Goal: Task Accomplishment & Management: Complete application form

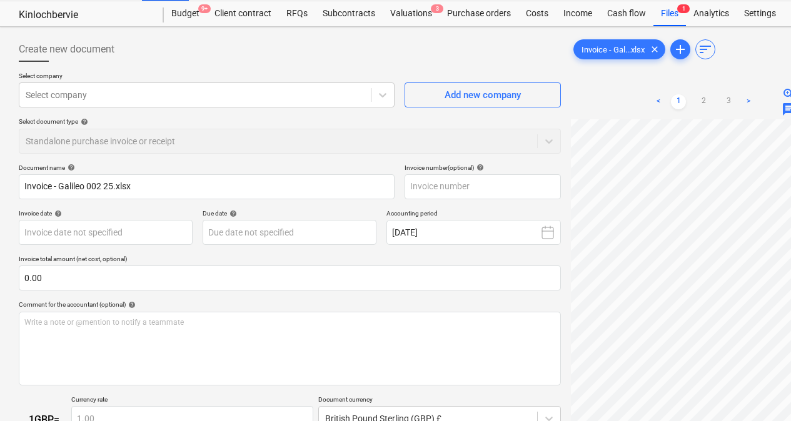
scroll to position [32, 0]
click at [167, 101] on div "Select company" at bounding box center [194, 94] width 351 height 18
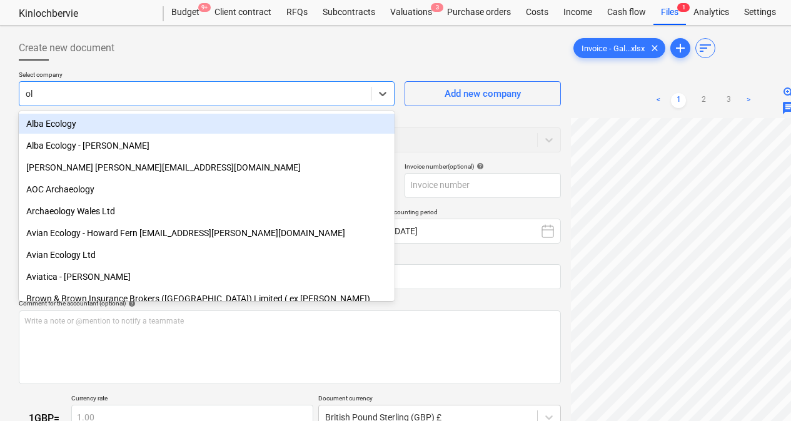
type input "old"
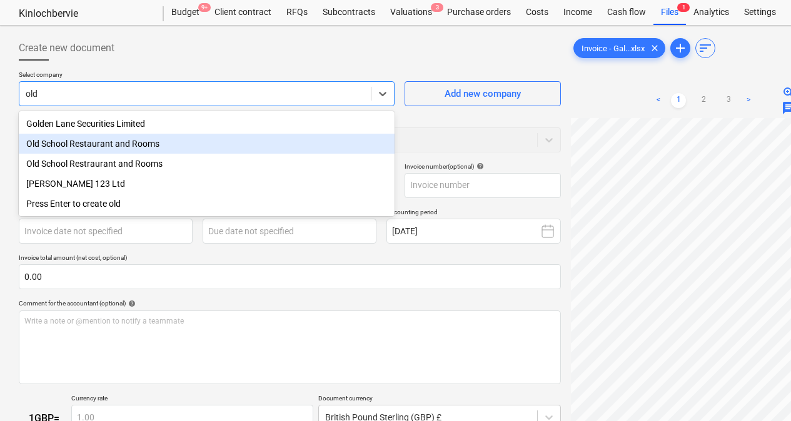
click at [106, 145] on div "Old School Restaurant and Rooms" at bounding box center [207, 144] width 376 height 20
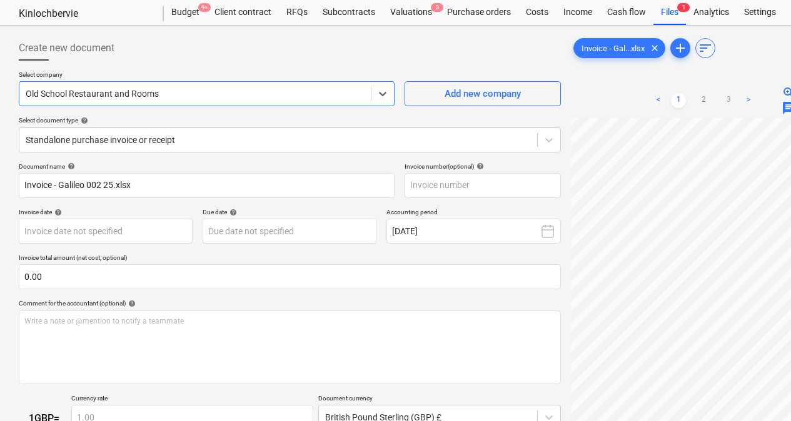
scroll to position [87, 0]
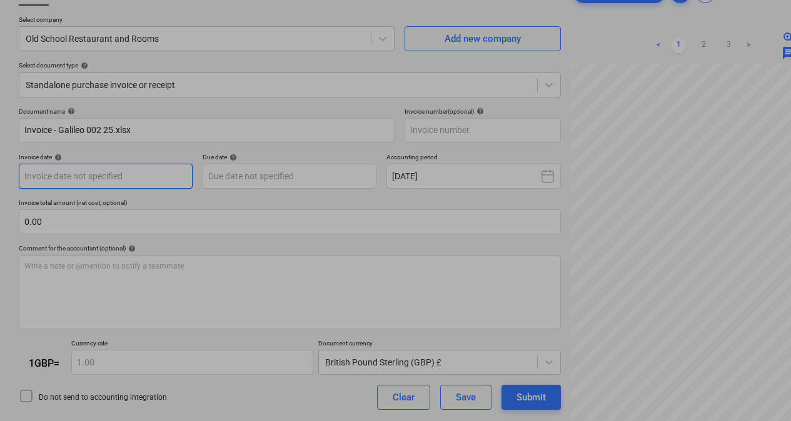
click at [86, 175] on body "Sales Projects Contacts Company Consolidated Invoices Inbox 5 format_size keybo…" at bounding box center [395, 123] width 791 height 421
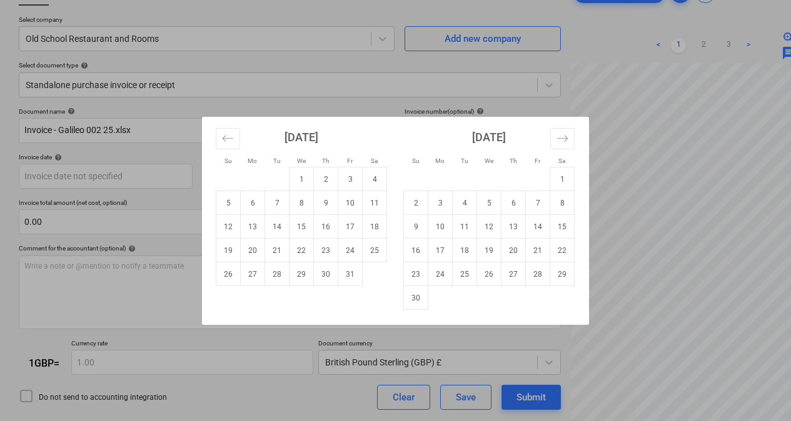
click at [0, 153] on html "Sales Projects Contacts Company Consolidated Invoices Inbox 5 format_size keybo…" at bounding box center [395, 123] width 791 height 421
click at [258, 352] on div "Su Mo Tu We Th Fr Sa Su Mo Tu We Th Fr Sa [DATE] 1 2 3 4 5 6 7 8 9 10 11 12 13 …" at bounding box center [395, 210] width 791 height 421
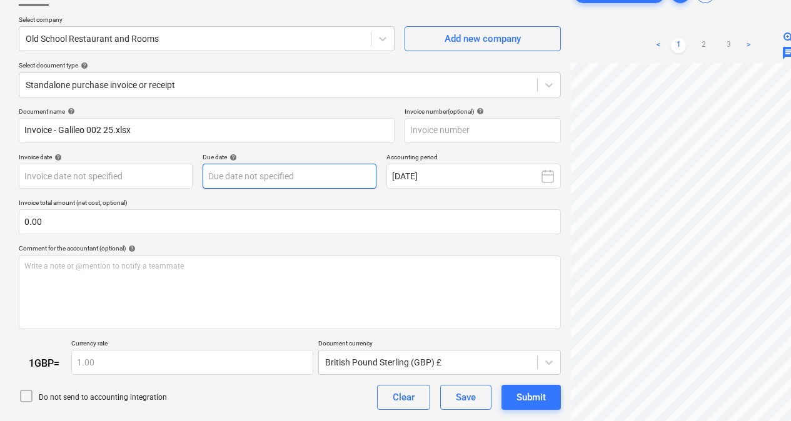
click at [228, 173] on body "Sales Projects Contacts Company Consolidated Invoices Inbox 5 format_size keybo…" at bounding box center [395, 123] width 791 height 421
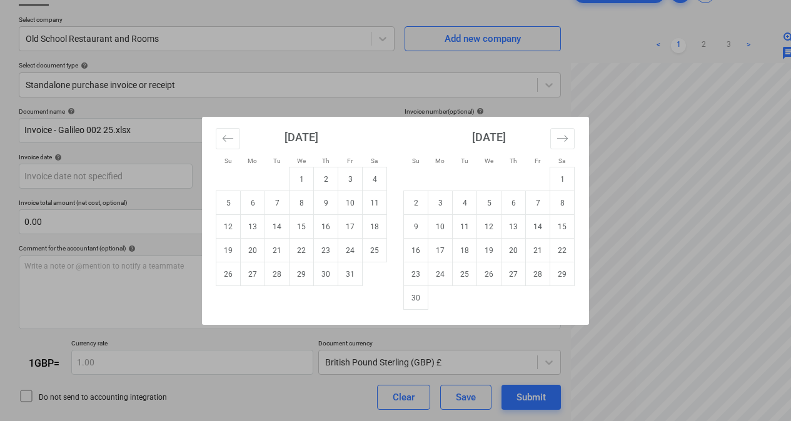
click at [381, 246] on td "25" at bounding box center [375, 251] width 24 height 24
type input "[DATE]"
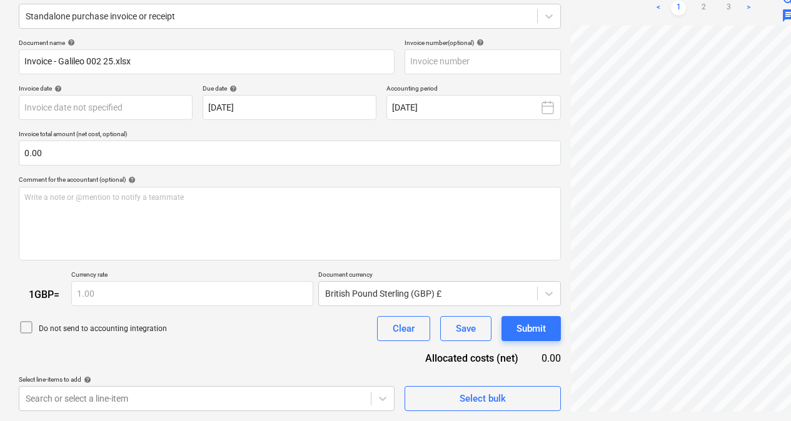
scroll to position [217, 299]
click at [705, 6] on link "2" at bounding box center [703, 8] width 15 height 15
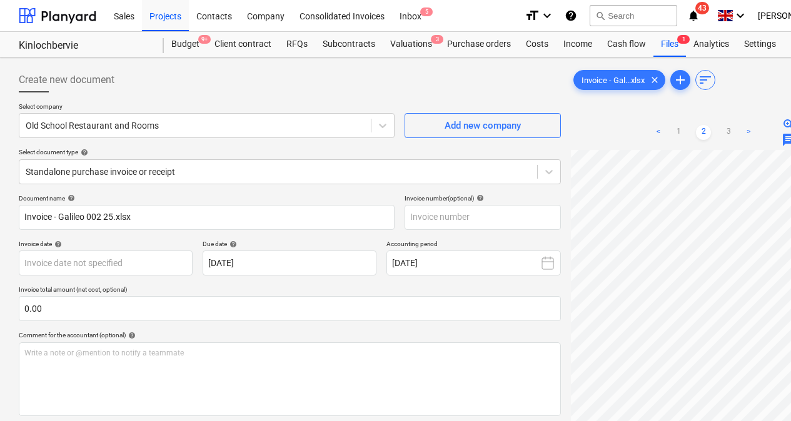
scroll to position [0, 299]
click at [726, 137] on link "3" at bounding box center [728, 132] width 15 height 15
click at [611, 86] on div "Invoice - Gal...xlsx clear" at bounding box center [619, 80] width 92 height 20
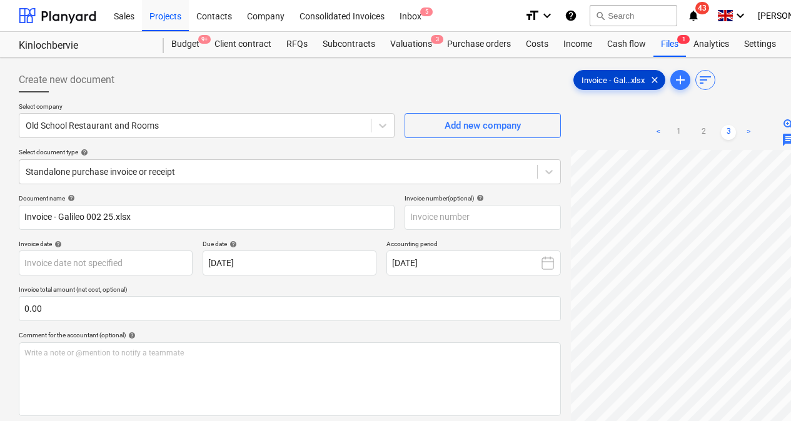
click at [611, 86] on div "Invoice - Gal...xlsx clear" at bounding box center [619, 80] width 92 height 20
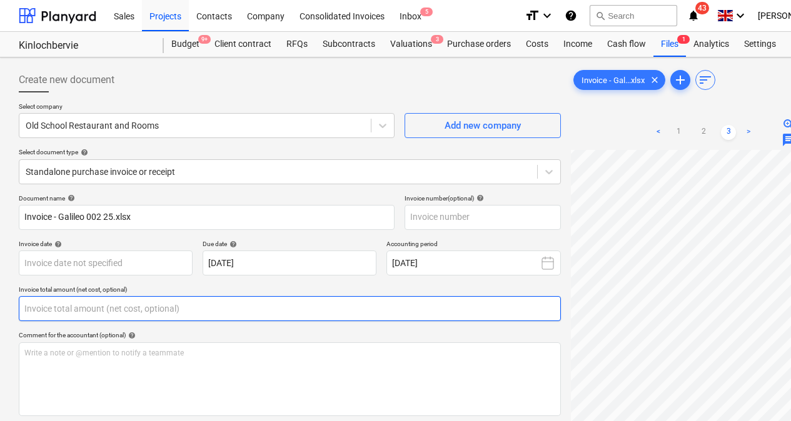
click at [49, 302] on input "text" at bounding box center [290, 308] width 542 height 25
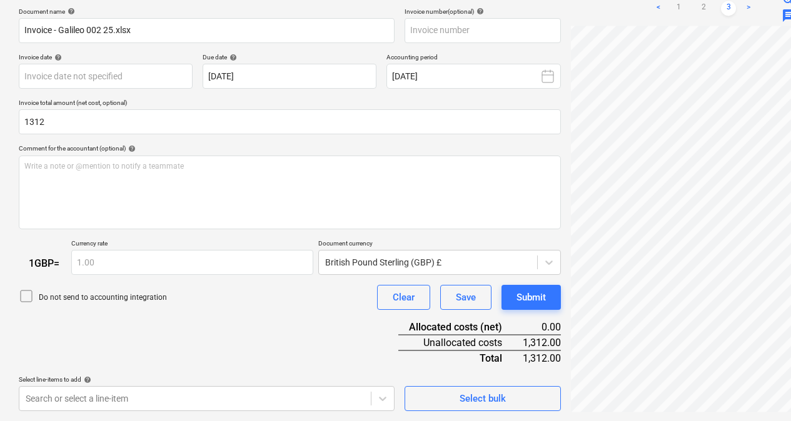
type input "1,312.00"
click at [261, 377] on div "Select line-items to add help" at bounding box center [207, 380] width 376 height 8
click at [245, 300] on div "Do not send to accounting integration Clear Save Submit" at bounding box center [290, 297] width 542 height 25
click at [226, 234] on body "Sales Projects Contacts Company Consolidated Invoices Inbox 5 format_size keybo…" at bounding box center [395, 23] width 791 height 421
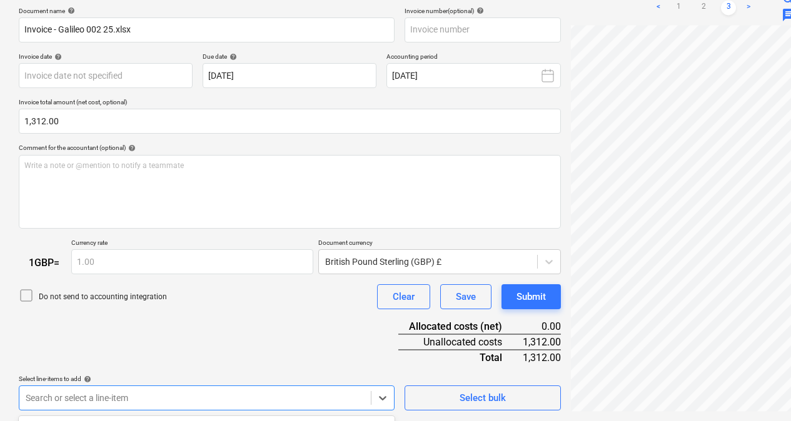
scroll to position [373, 0]
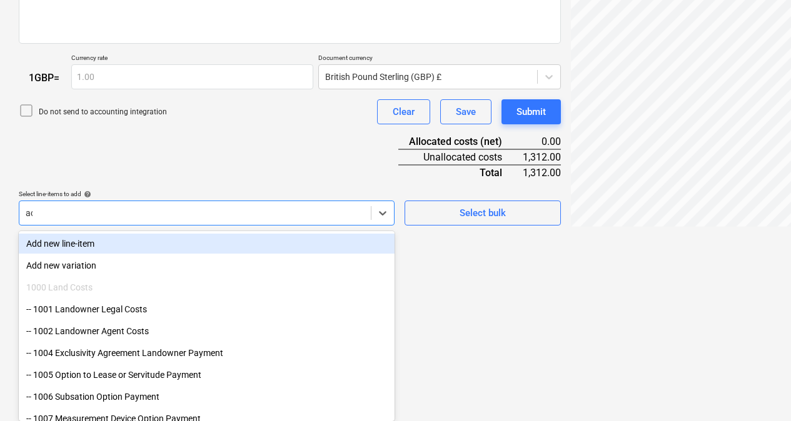
type input "acc"
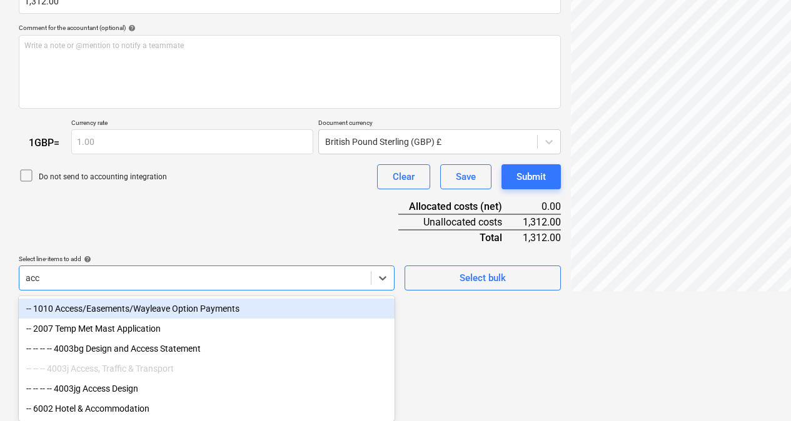
scroll to position [311, 0]
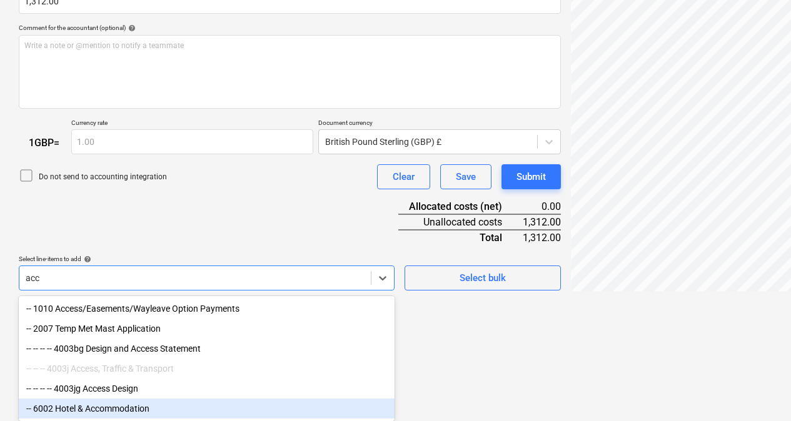
click at [130, 408] on div "-- 6002 Hotel & Accommodation" at bounding box center [207, 409] width 376 height 20
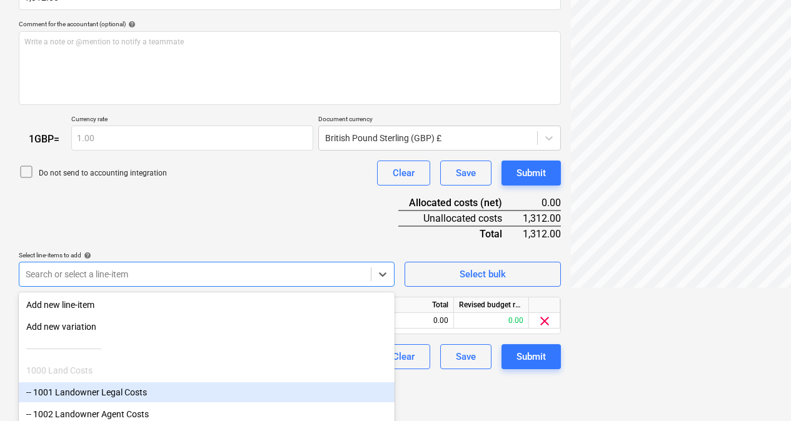
click at [347, 203] on div "Document name help Invoice - Galileo 002 25.xlsx Invoice number (optional) help…" at bounding box center [290, 126] width 542 height 487
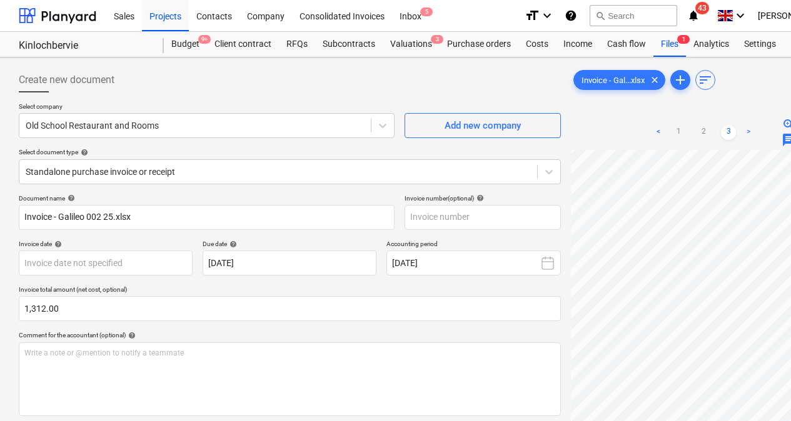
scroll to position [270, 0]
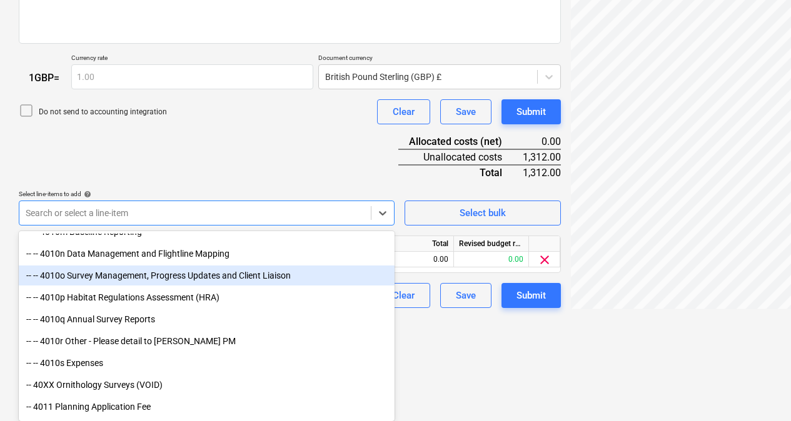
scroll to position [4498, 0]
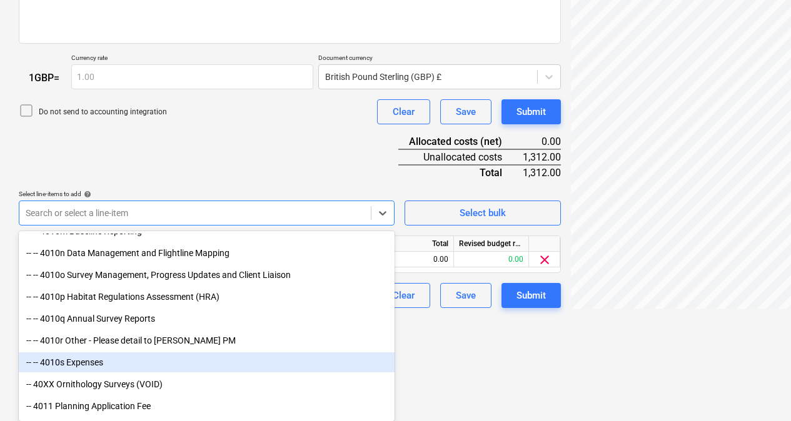
click at [135, 363] on div "-- -- 4010s Expenses" at bounding box center [207, 363] width 376 height 20
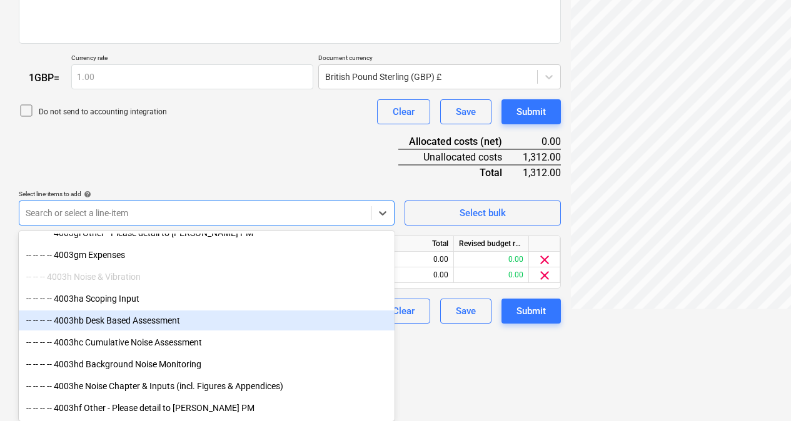
scroll to position [2284, 0]
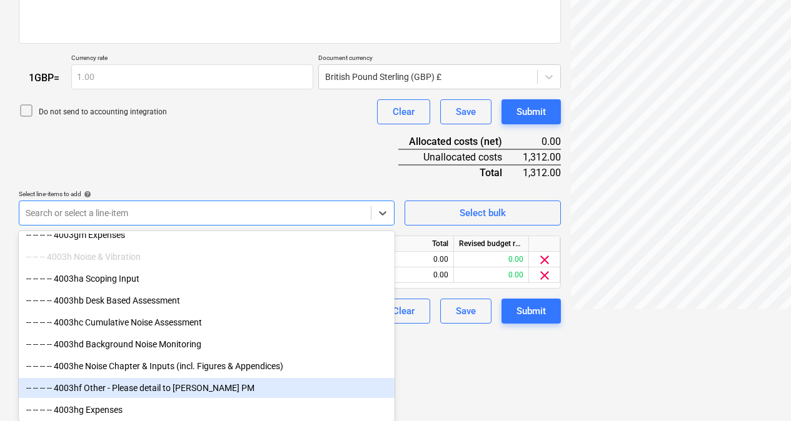
click at [215, 381] on div "-- -- -- -- 4003hf Other - Please detail to [PERSON_NAME] PM" at bounding box center [207, 388] width 376 height 20
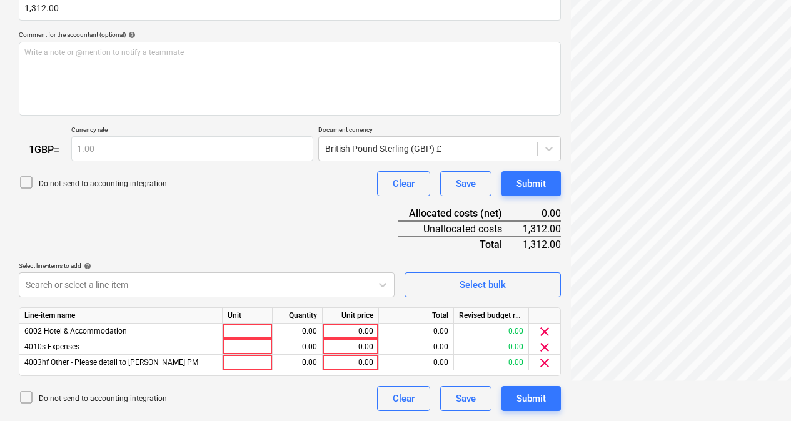
click at [348, 334] on div "0.00" at bounding box center [351, 332] width 46 height 16
type input "500"
click at [353, 346] on div "0.00" at bounding box center [351, 347] width 46 height 16
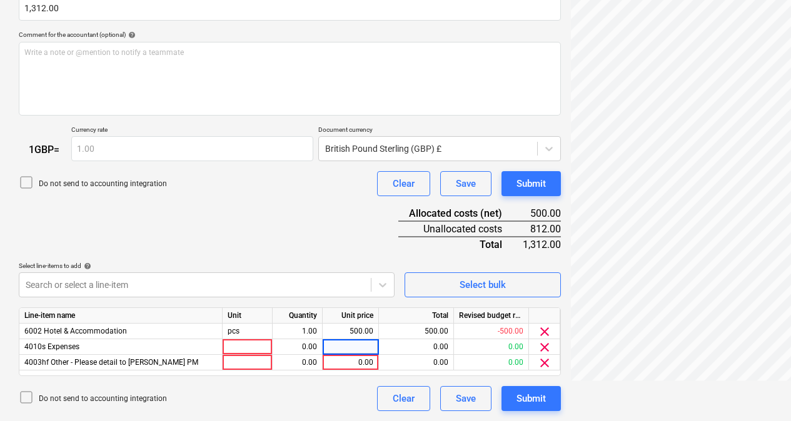
click at [547, 331] on span "clear" at bounding box center [544, 331] width 15 height 15
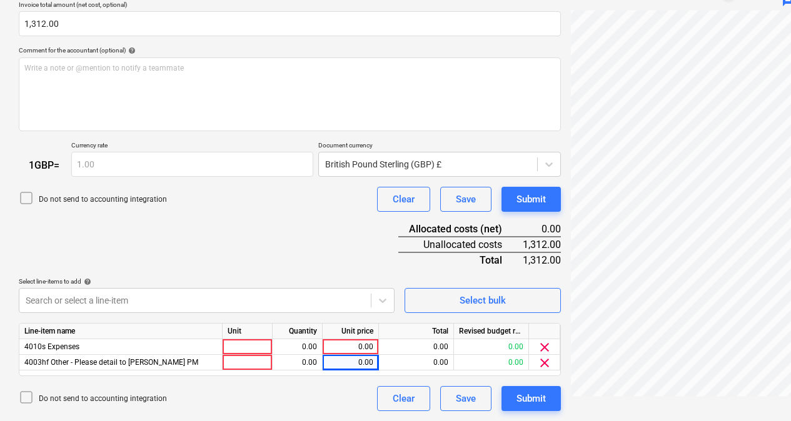
scroll to position [286, 0]
click at [546, 348] on span "clear" at bounding box center [544, 347] width 15 height 15
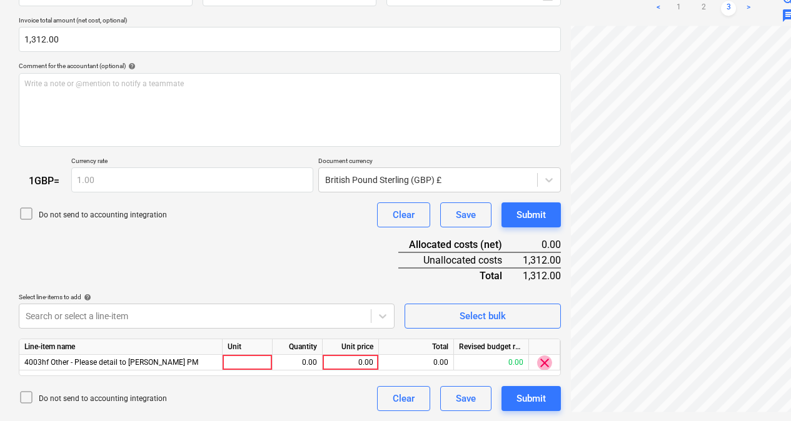
click at [546, 361] on span "clear" at bounding box center [544, 363] width 15 height 15
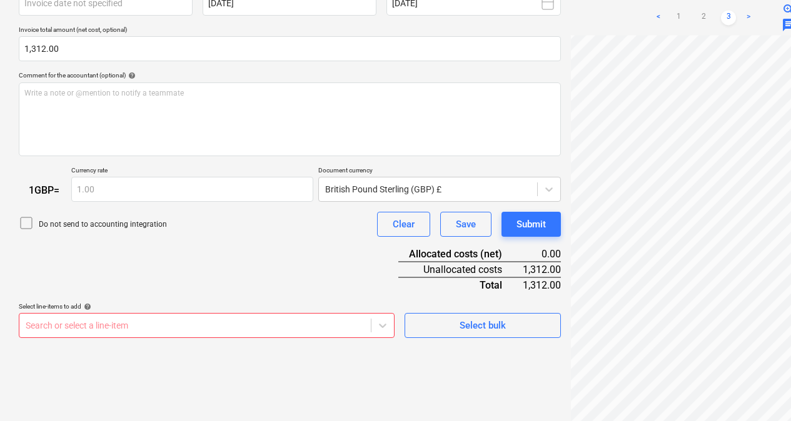
scroll to position [373, 0]
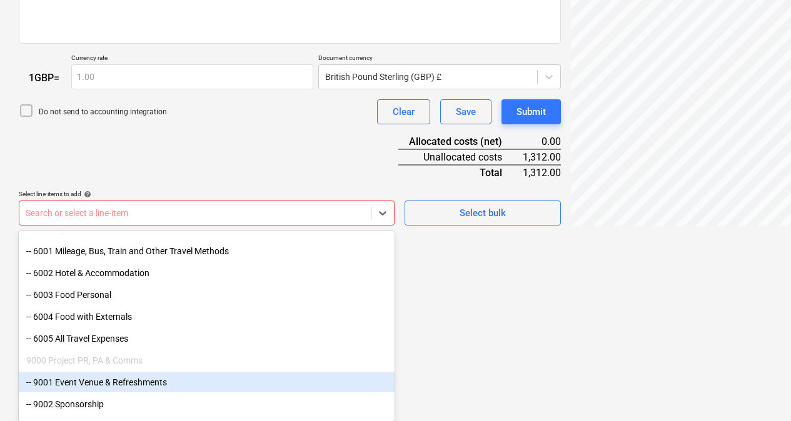
scroll to position [4957, 0]
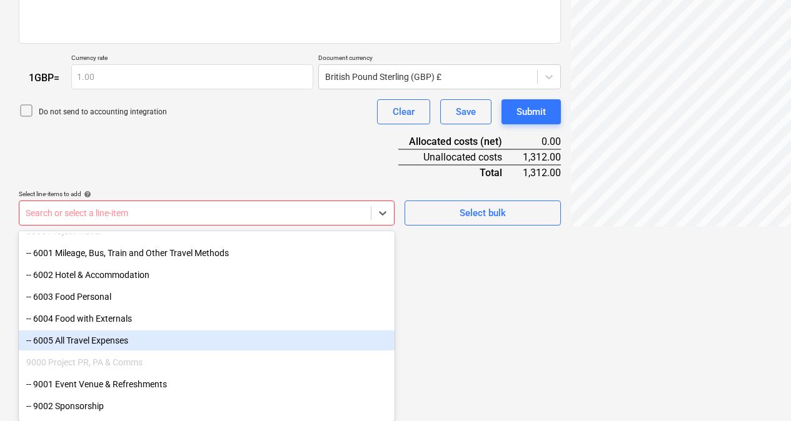
click at [133, 346] on div "-- 6005 All Travel Expenses" at bounding box center [207, 341] width 376 height 20
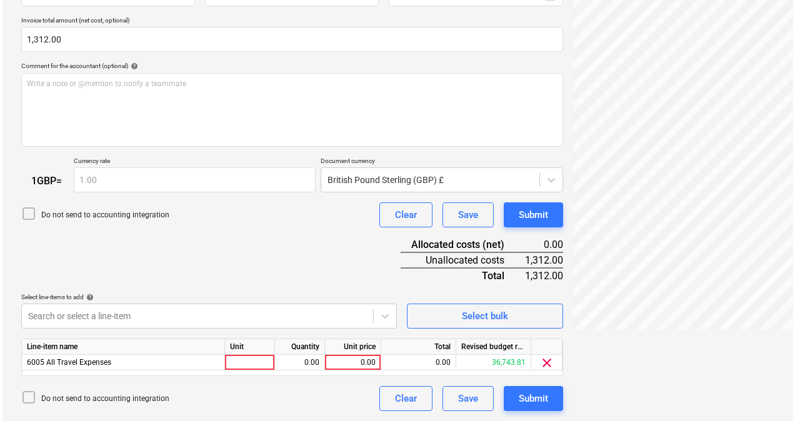
scroll to position [270, 0]
click at [264, 360] on div at bounding box center [248, 363] width 50 height 16
type input "1"
type input "1312"
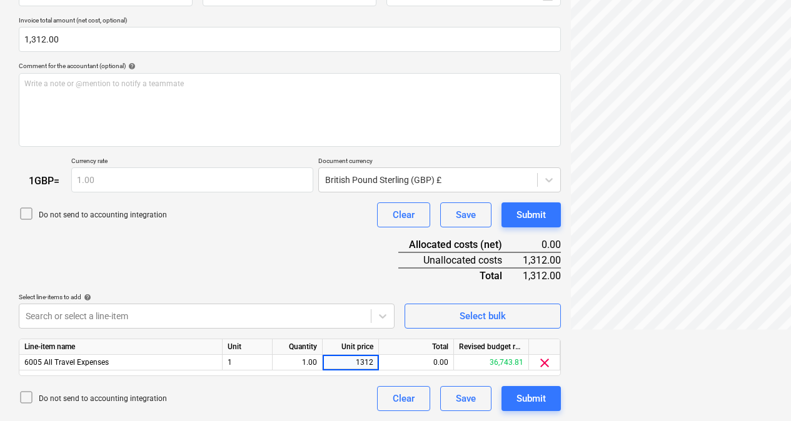
click at [295, 239] on div "Document name help Invoice - Galileo 002 25.xlsx Invoice number (optional) help…" at bounding box center [290, 168] width 542 height 487
click at [524, 404] on div "Submit" at bounding box center [530, 399] width 29 height 16
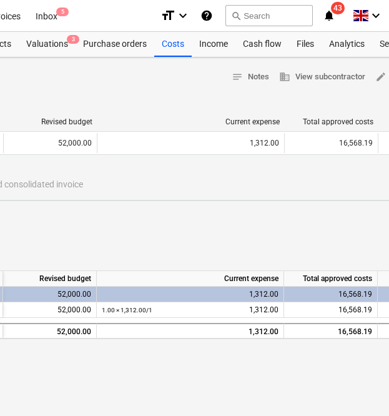
scroll to position [1, 216]
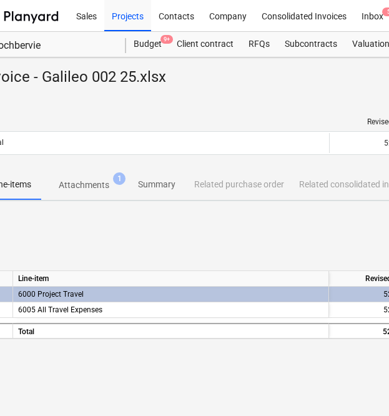
click at [328, 193] on div "Line-items Attachments 1 Summary Related purchase order Related consolidated in…" at bounding box center [390, 185] width 818 height 30
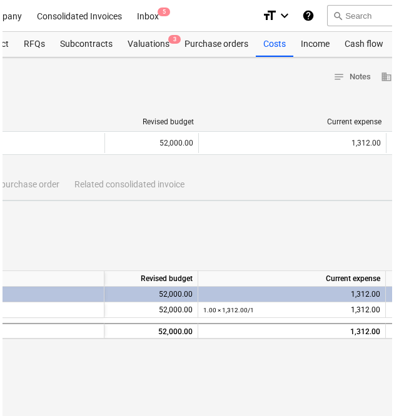
scroll to position [0, 276]
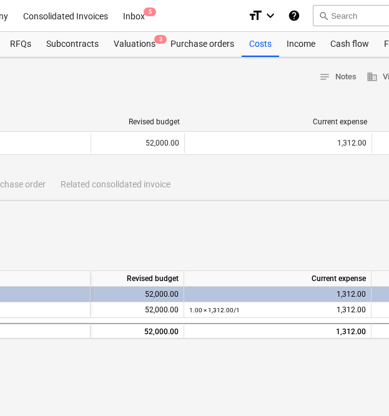
click at [259, 40] on div "Costs" at bounding box center [261, 44] width 38 height 25
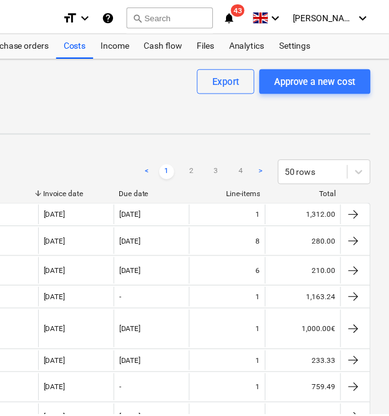
scroll to position [0, 466]
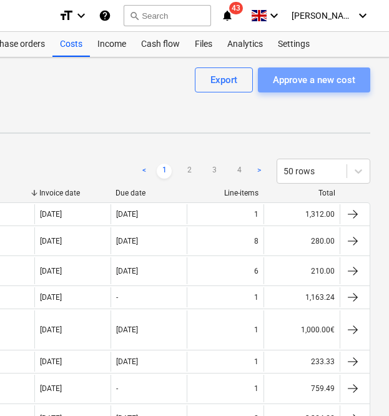
click at [309, 72] on div "Approve a new cost" at bounding box center [314, 80] width 83 height 16
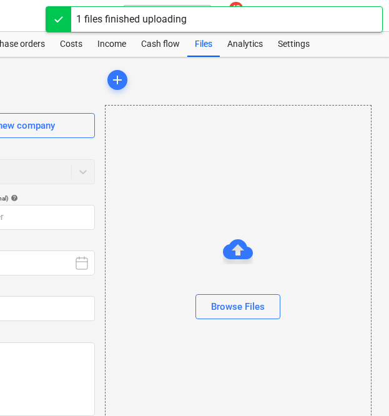
type input "Invoice - [PERSON_NAME] 003 25 - Rhu house.xlsx"
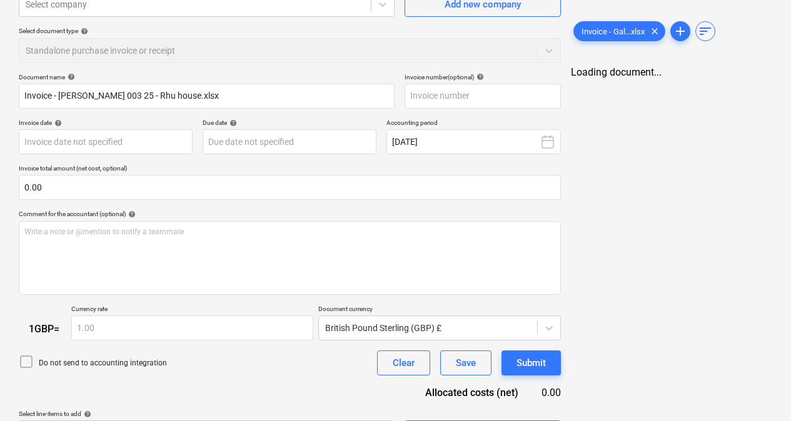
scroll to position [128, 0]
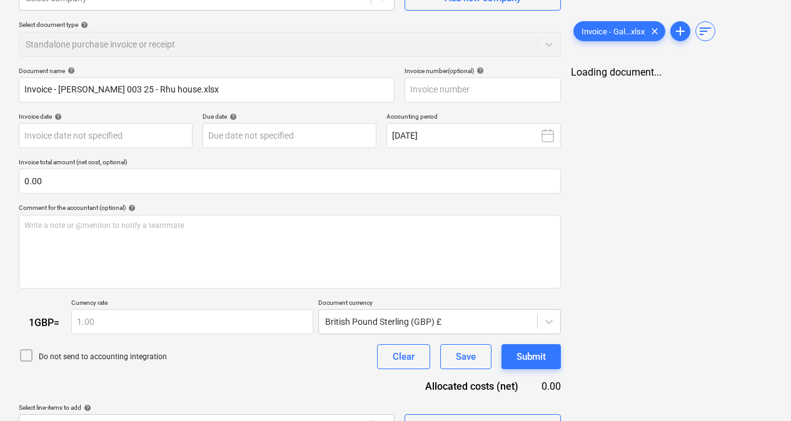
click at [194, 291] on div "Document name help Invoice - Galileo 003 25 - Rhu house.xlsx Invoice number (op…" at bounding box center [290, 253] width 542 height 373
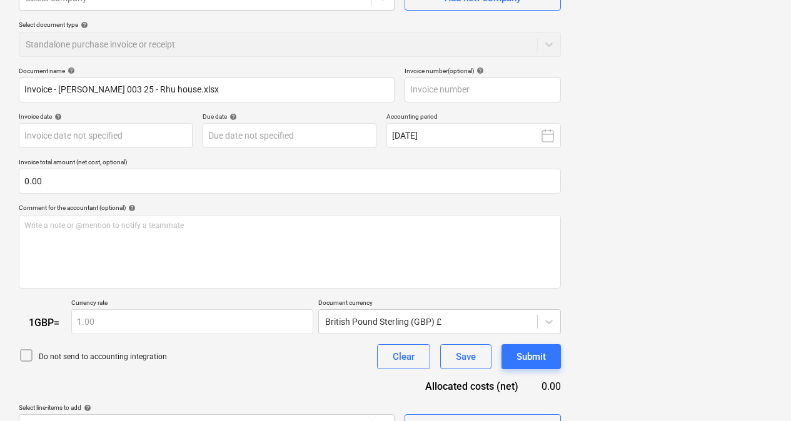
scroll to position [0, 0]
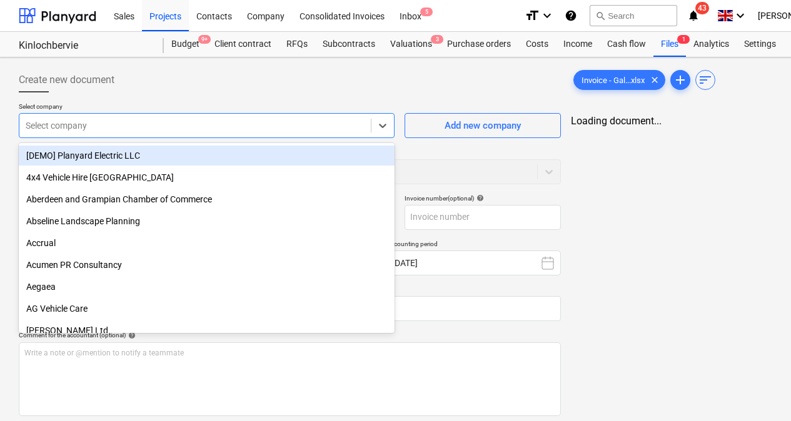
click at [185, 129] on div at bounding box center [195, 125] width 339 height 13
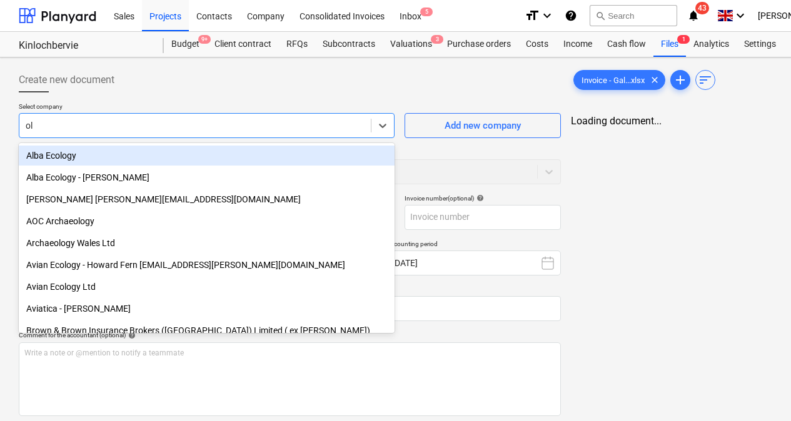
type input "old"
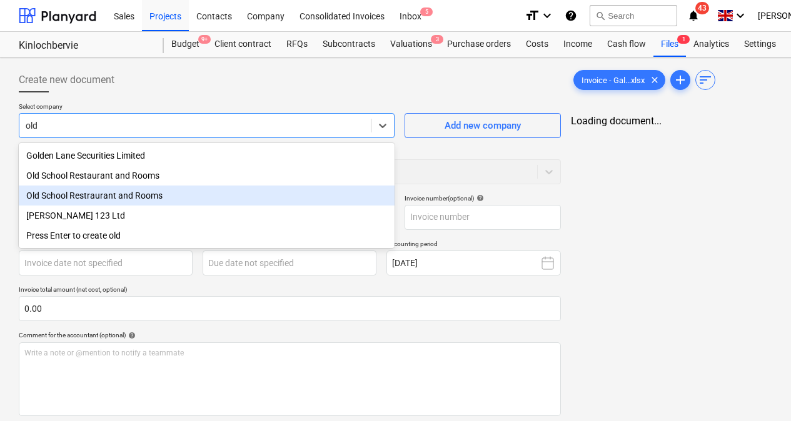
click at [105, 199] on div "Old School Restraurant and Rooms" at bounding box center [207, 196] width 376 height 20
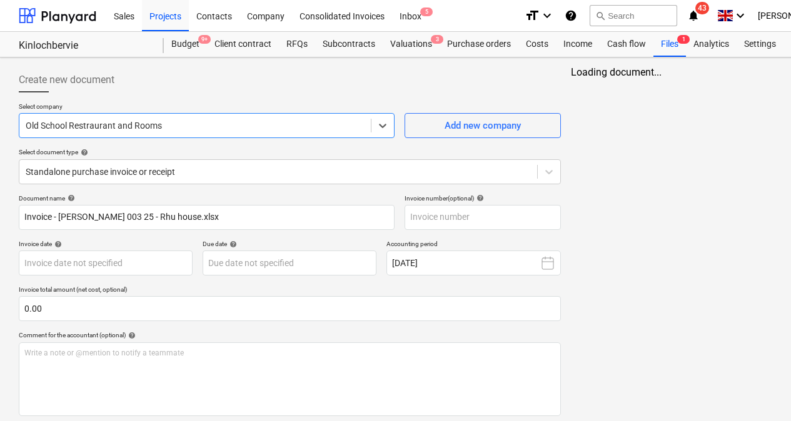
scroll to position [138, 0]
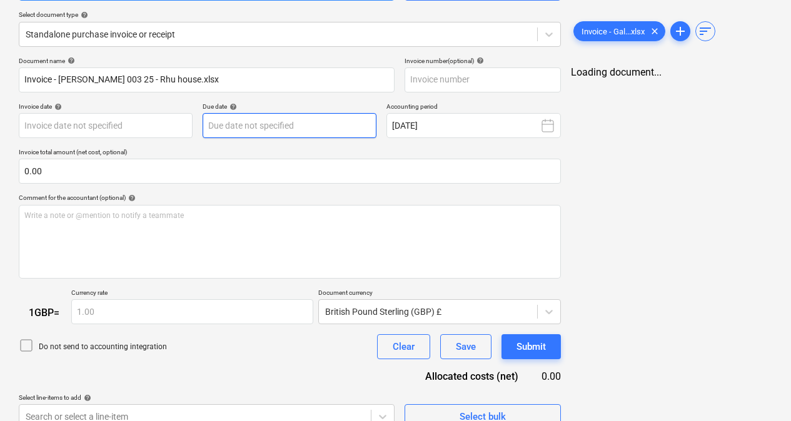
click at [270, 124] on body "Sales Projects Contacts Company Consolidated Invoices Inbox 5 format_size keybo…" at bounding box center [395, 72] width 791 height 421
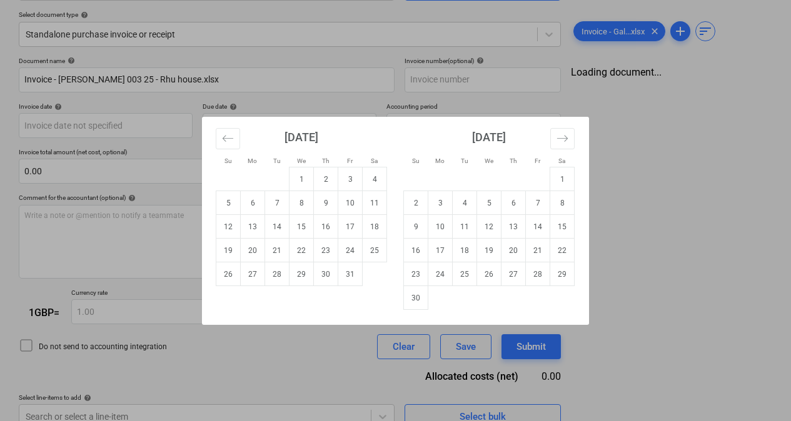
click at [379, 253] on td "25" at bounding box center [375, 251] width 24 height 24
type input "[DATE]"
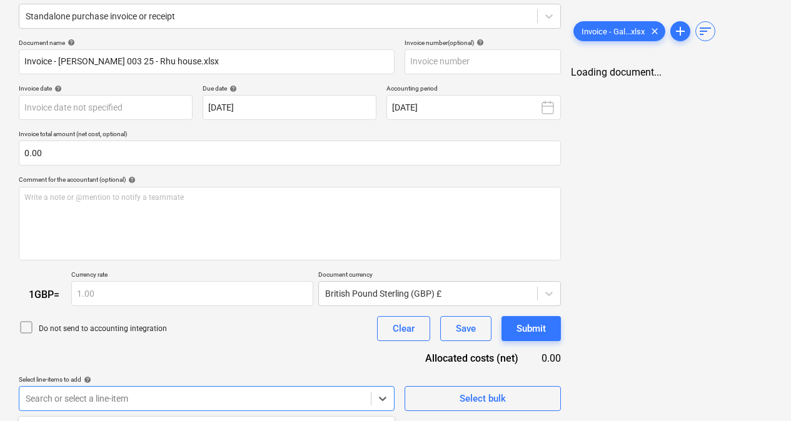
scroll to position [341, 0]
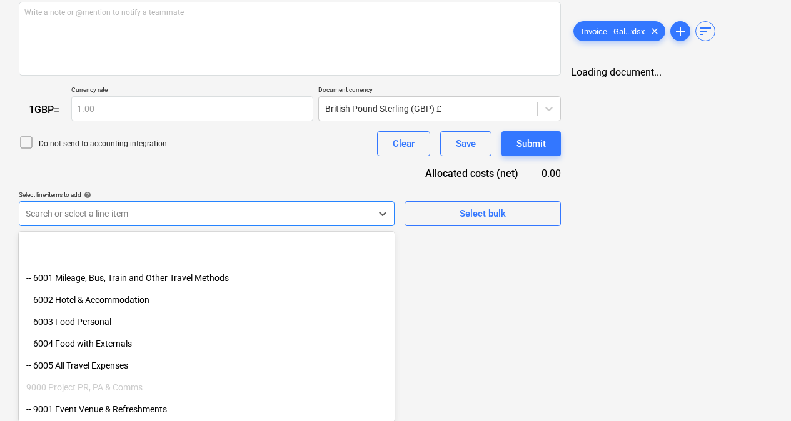
scroll to position [5020, 0]
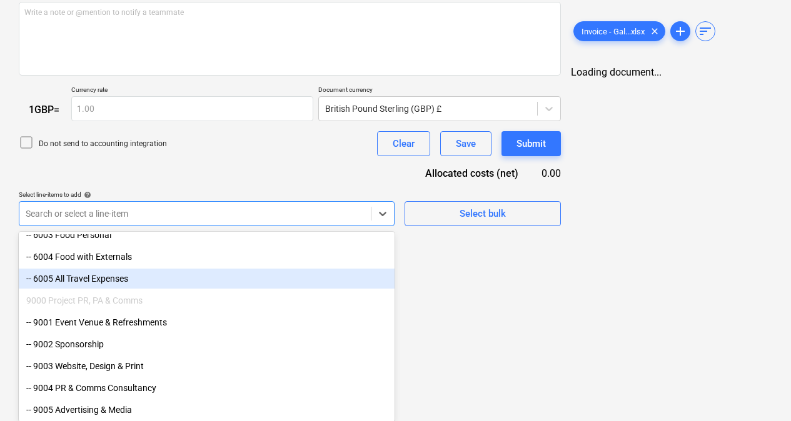
click at [164, 278] on div "-- 6005 All Travel Expenses" at bounding box center [207, 279] width 376 height 20
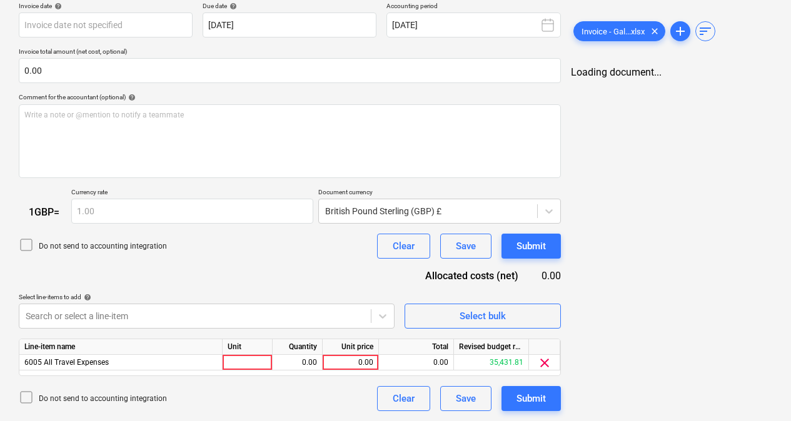
scroll to position [238, 0]
click at [231, 149] on div "Document name help Invoice - Galileo 003 25 - Rhu house.xlsx Invoice number (op…" at bounding box center [290, 184] width 542 height 456
click at [244, 362] on div at bounding box center [248, 363] width 50 height 16
type input "1"
click at [331, 361] on div "0.00" at bounding box center [351, 363] width 46 height 16
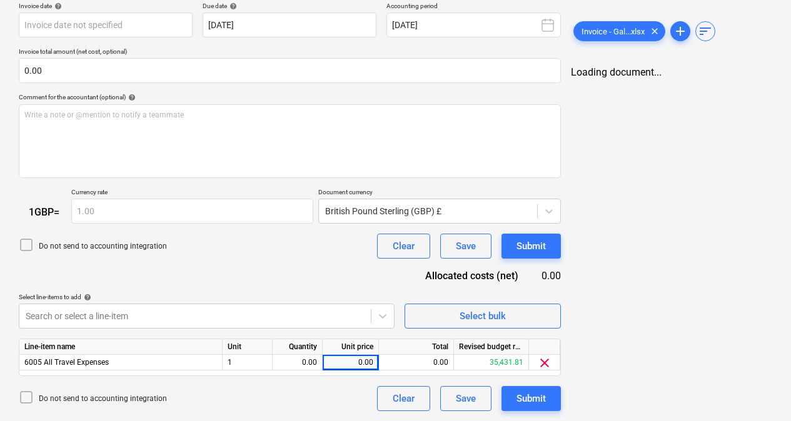
click at [355, 359] on div "0.00" at bounding box center [351, 363] width 46 height 16
type input "2400"
click at [180, 304] on div "Search or select a line-item" at bounding box center [207, 316] width 376 height 25
click at [288, 259] on div "Document name help Invoice - Galileo 003 25 - Rhu house.xlsx Invoice number (op…" at bounding box center [290, 184] width 542 height 456
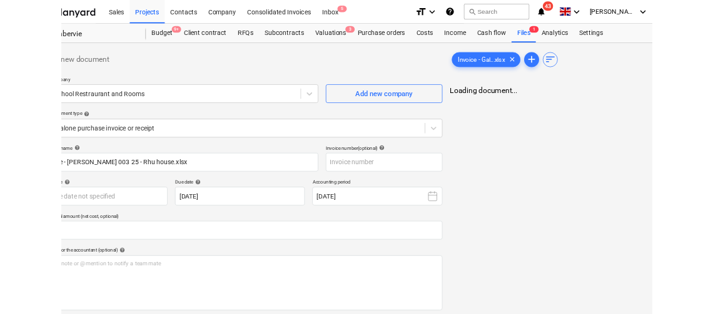
scroll to position [0, 64]
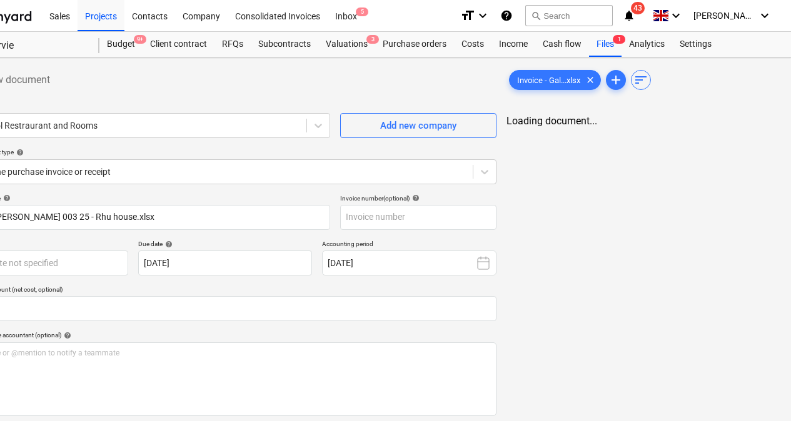
click at [541, 139] on div "Invoice - Gal...xlsx clear add sort Loading document..." at bounding box center [639, 359] width 276 height 592
click at [593, 81] on span "clear" at bounding box center [590, 80] width 15 height 15
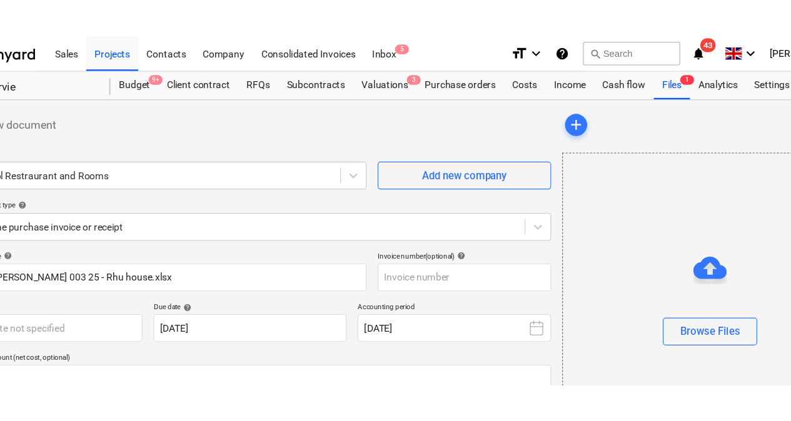
scroll to position [0, 63]
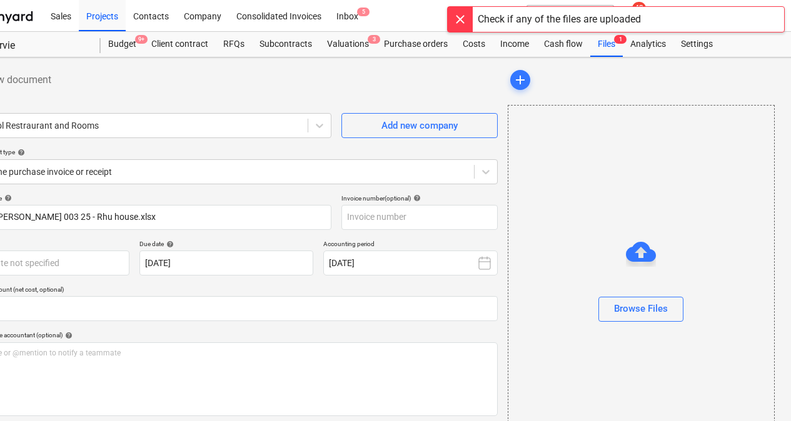
click at [358, 41] on div "Valuations 3" at bounding box center [347, 44] width 57 height 25
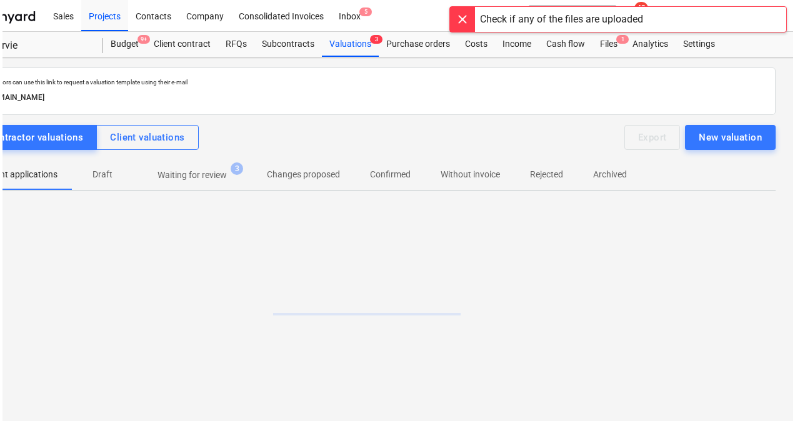
scroll to position [0, 60]
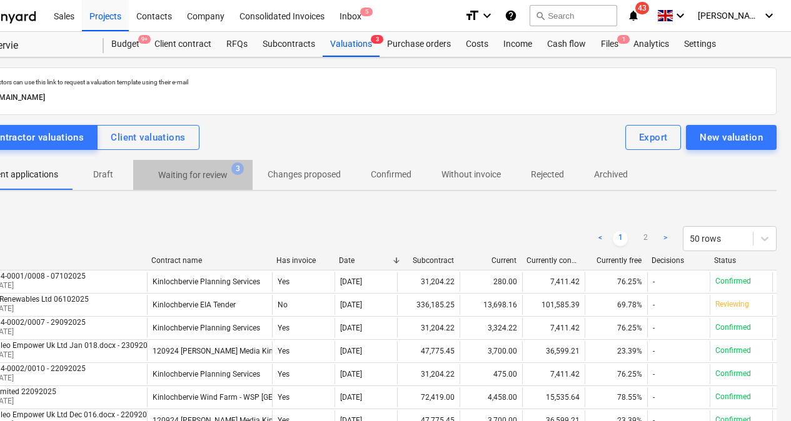
click at [192, 176] on p "Waiting for review" at bounding box center [192, 175] width 69 height 13
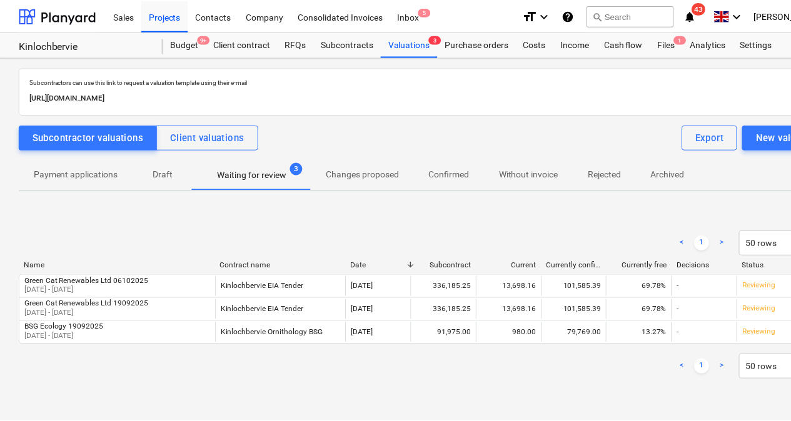
scroll to position [0, 60]
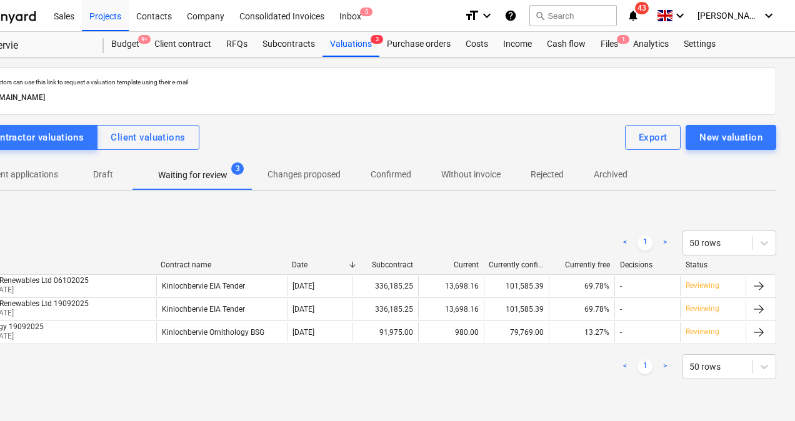
click at [756, 288] on div at bounding box center [758, 286] width 15 height 15
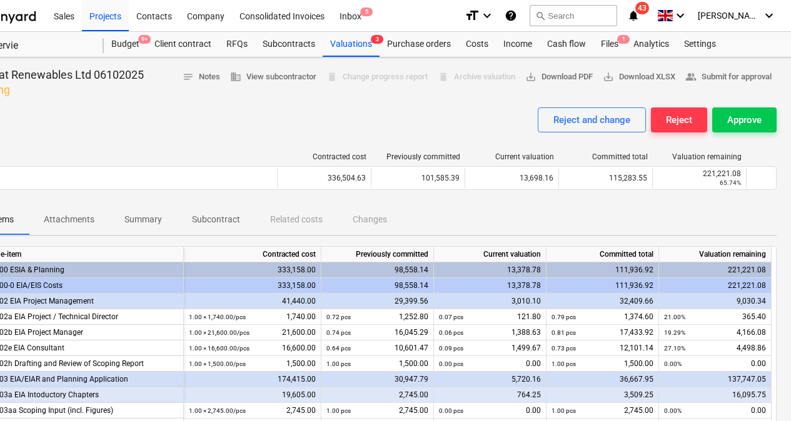
click at [737, 126] on div "Approve" at bounding box center [744, 120] width 34 height 16
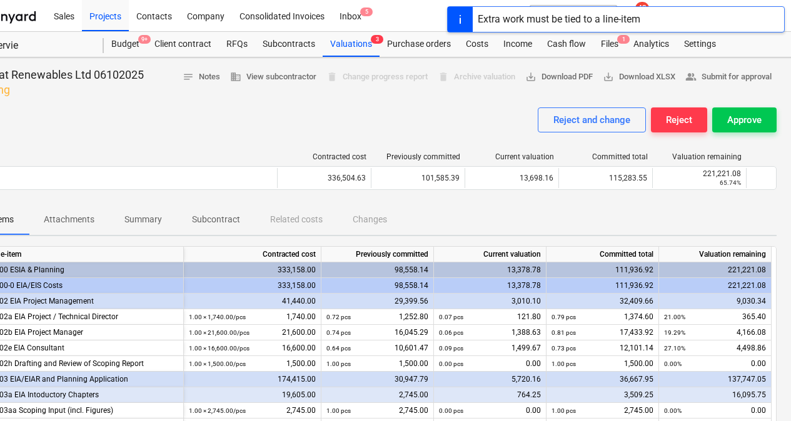
click at [346, 39] on div "Valuations 3" at bounding box center [351, 44] width 57 height 25
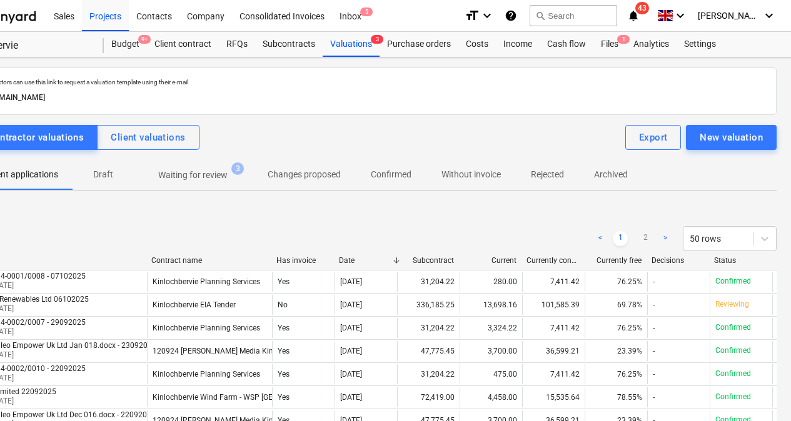
click at [213, 173] on p "Waiting for review" at bounding box center [192, 175] width 69 height 13
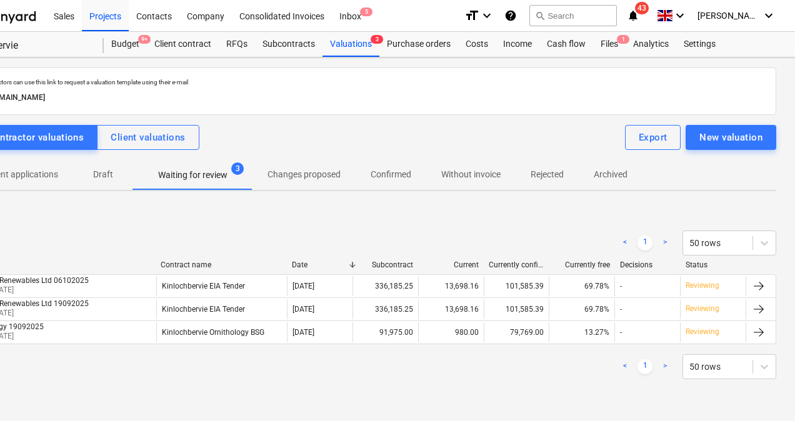
click at [766, 308] on div at bounding box center [761, 309] width 30 height 20
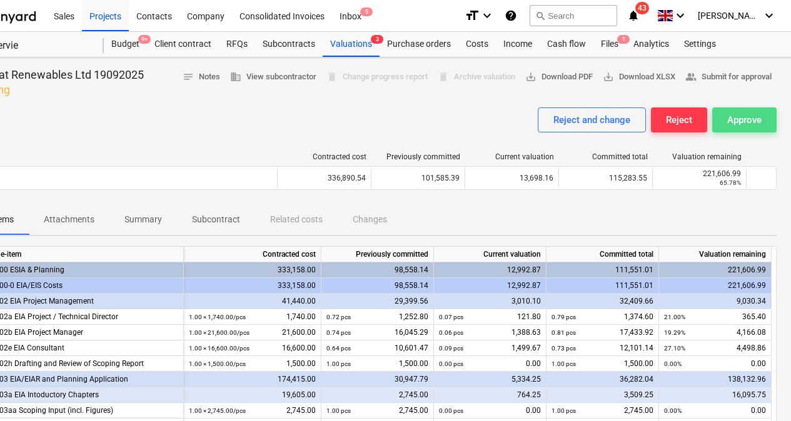
click at [732, 130] on button "Approve" at bounding box center [744, 120] width 64 height 25
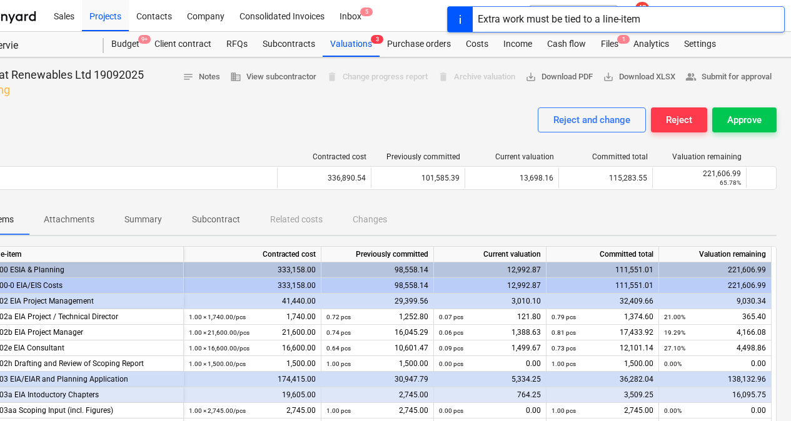
click at [343, 42] on div "Valuations 3" at bounding box center [351, 44] width 57 height 25
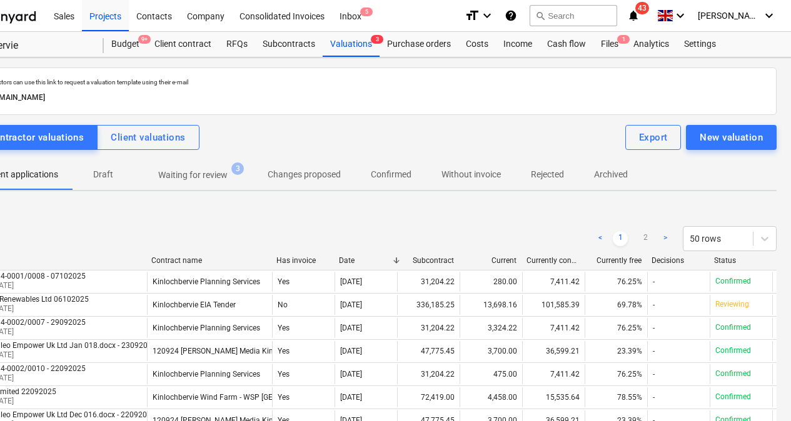
click at [196, 177] on p "Waiting for review" at bounding box center [192, 175] width 69 height 13
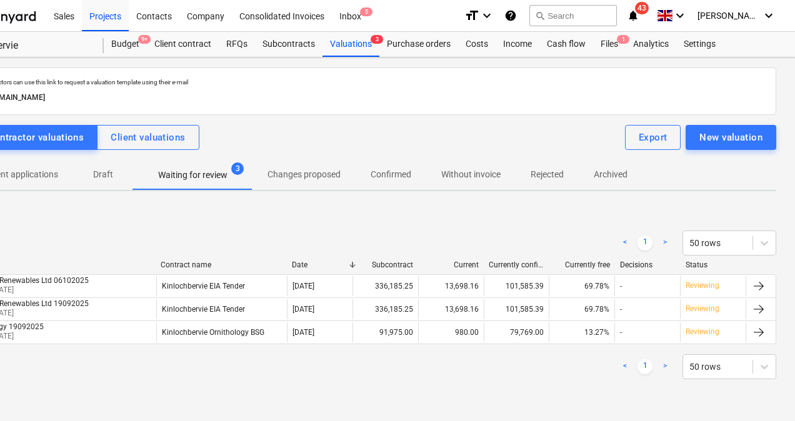
click at [753, 338] on div at bounding box center [758, 332] width 15 height 15
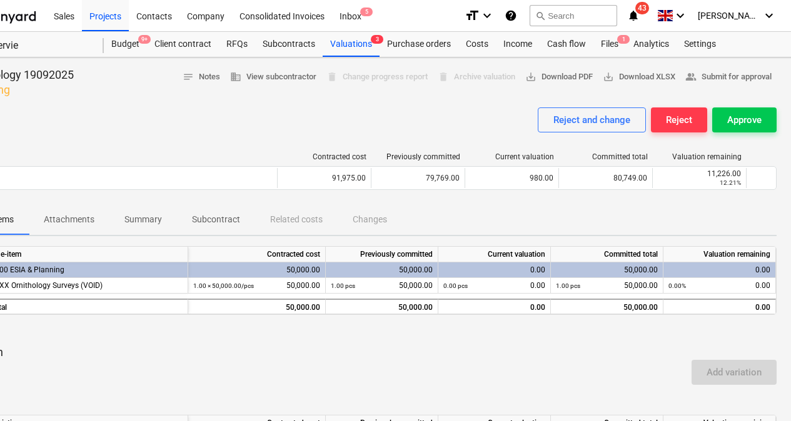
click at [732, 115] on div "Approve" at bounding box center [744, 120] width 34 height 16
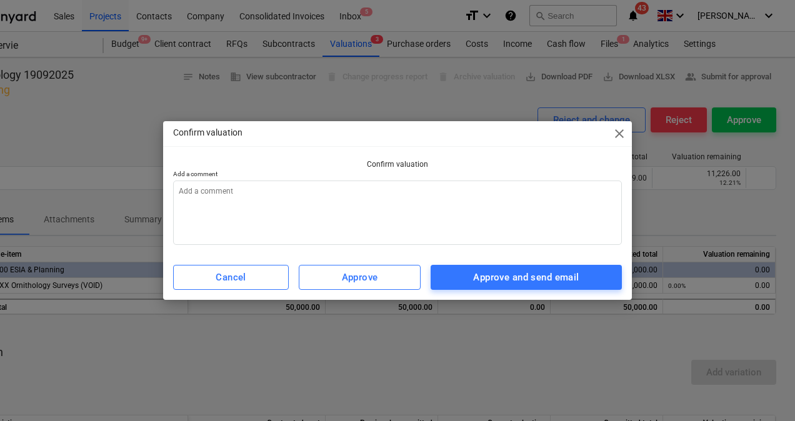
click at [476, 283] on div "Approve and send email" at bounding box center [526, 277] width 106 height 16
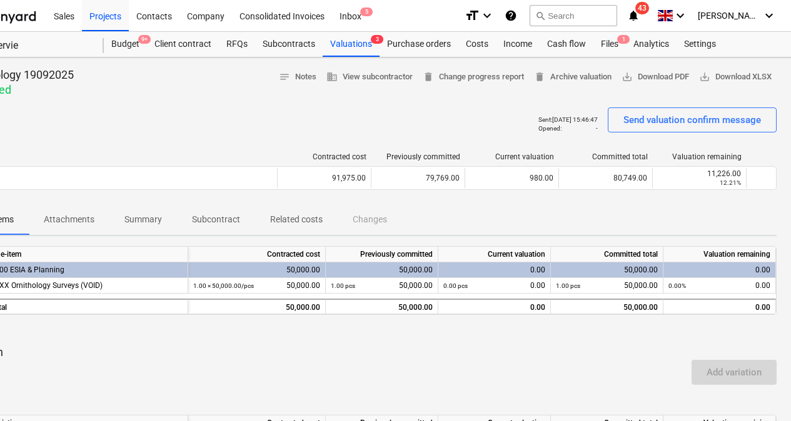
click at [286, 43] on div "Subcontracts" at bounding box center [289, 44] width 68 height 25
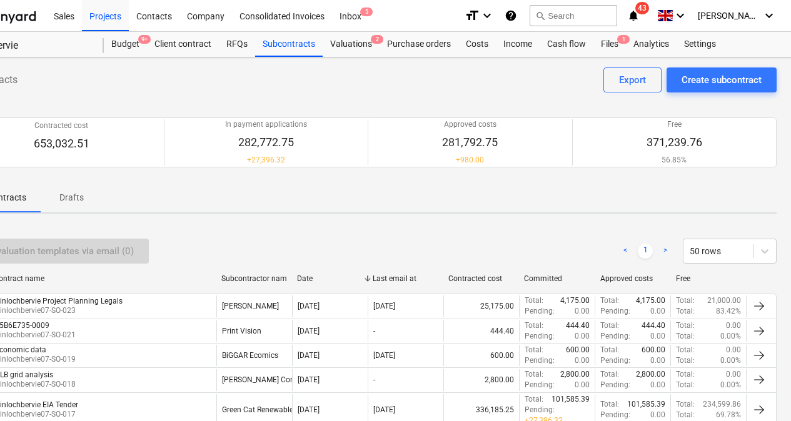
click at [608, 43] on div "Files 1" at bounding box center [609, 44] width 33 height 25
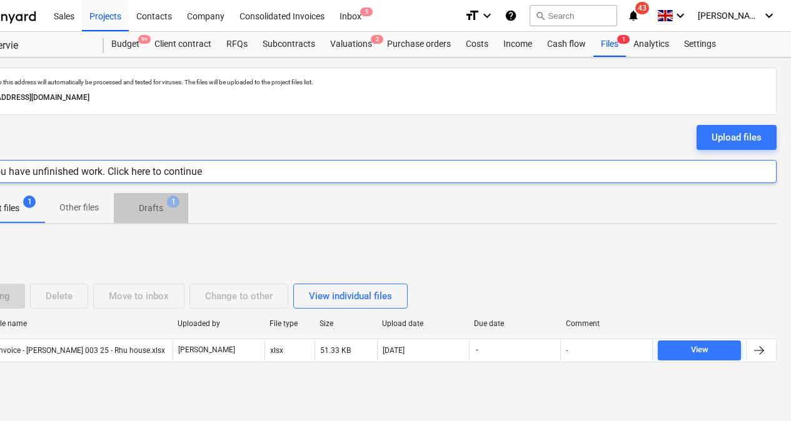
click at [154, 211] on p "Drafts" at bounding box center [151, 208] width 24 height 13
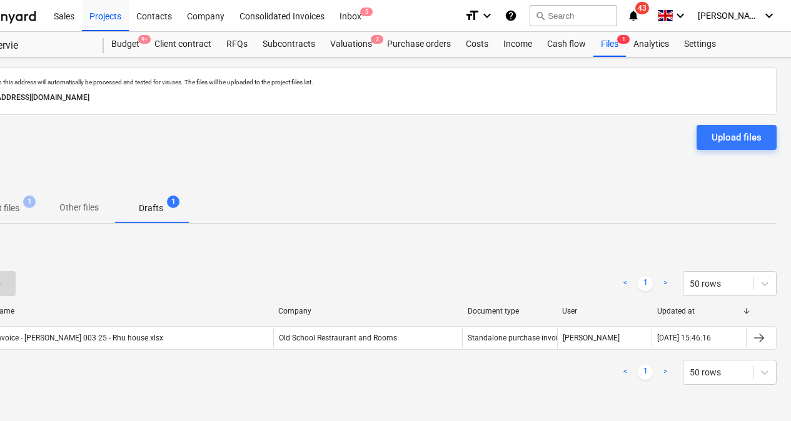
click at [766, 338] on div at bounding box center [761, 338] width 30 height 20
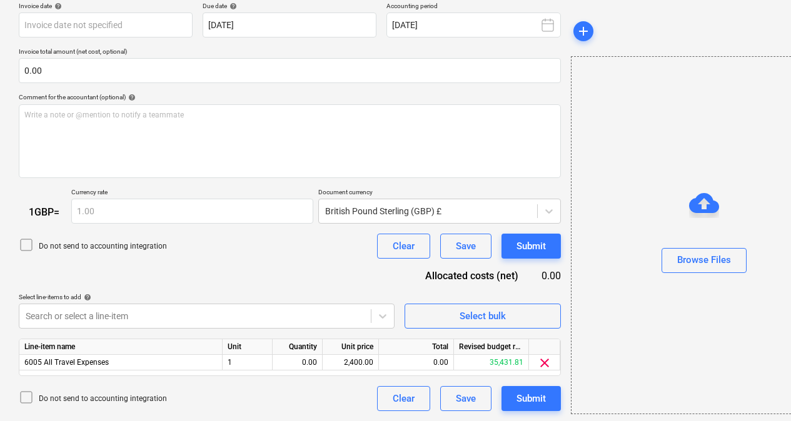
scroll to position [167, 0]
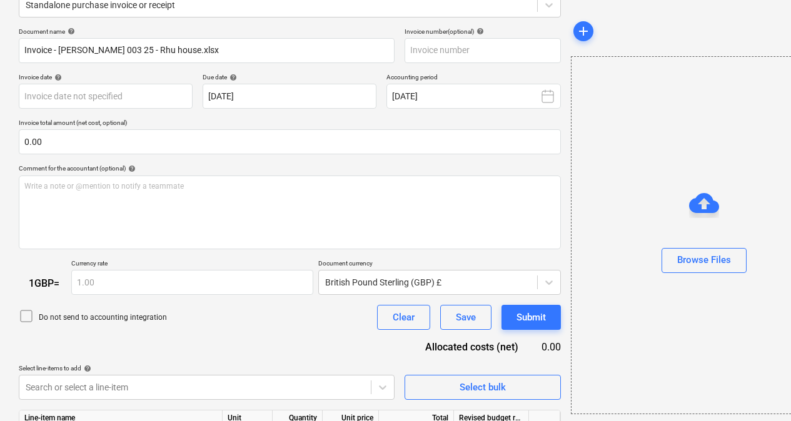
click at [651, 170] on div "Browse Files" at bounding box center [704, 235] width 267 height 358
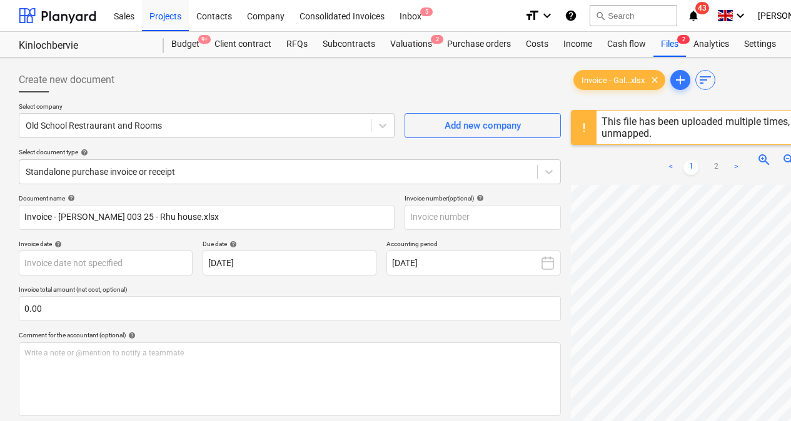
scroll to position [238, 0]
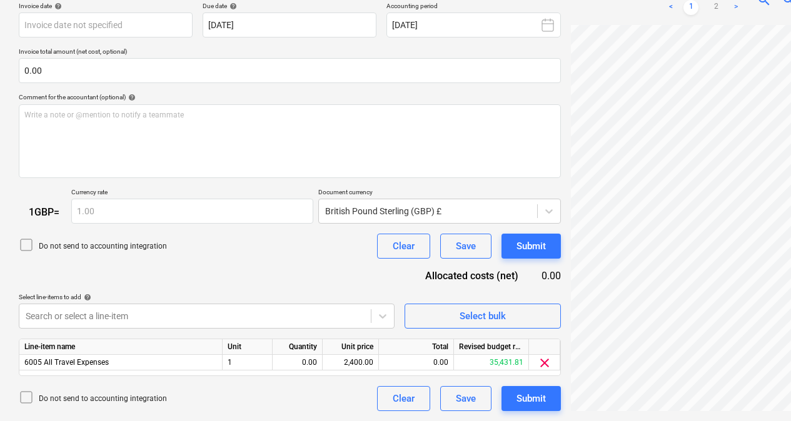
click at [348, 261] on div "Document name help Invoice - Galileo 003 25 - Rhu house.xlsx Invoice number (op…" at bounding box center [290, 184] width 542 height 456
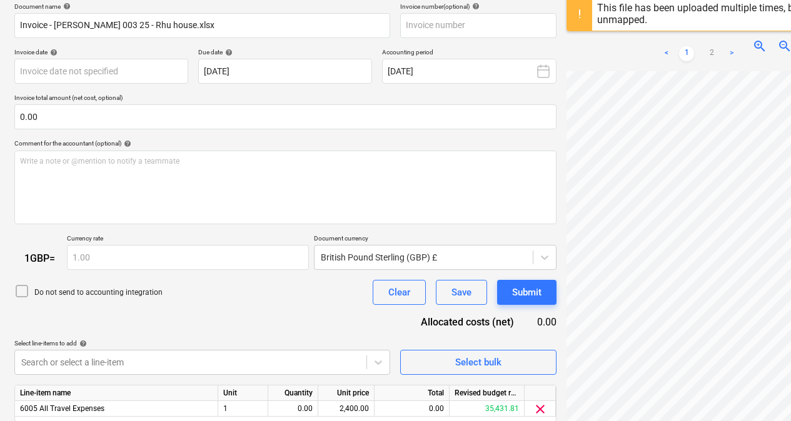
scroll to position [190, 5]
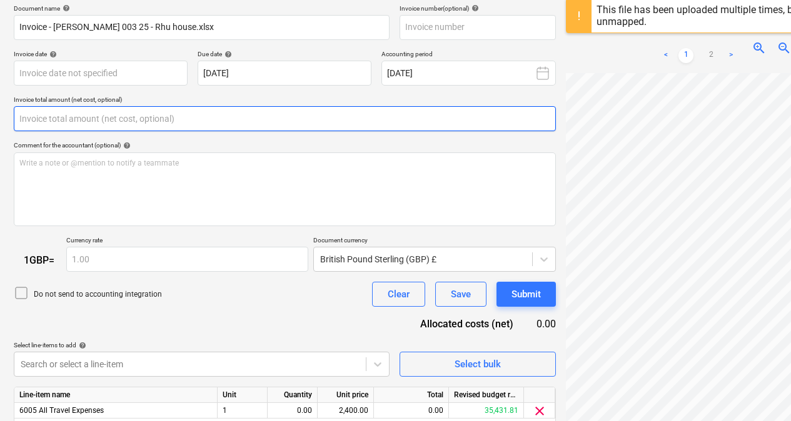
click at [261, 119] on input "text" at bounding box center [285, 118] width 542 height 25
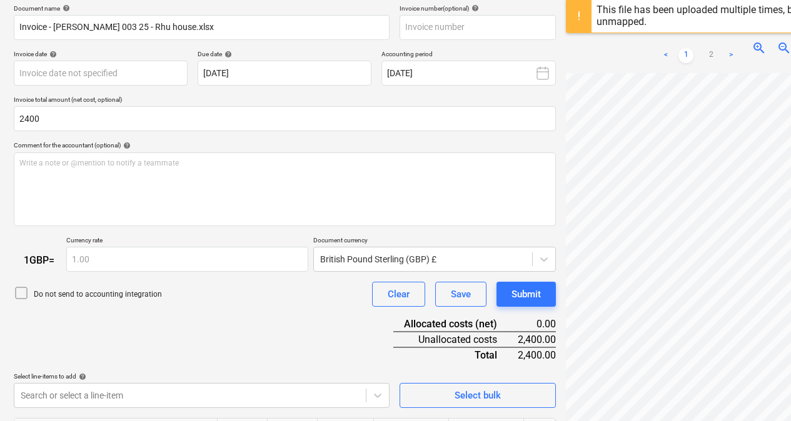
type input "2,400.00"
click at [256, 288] on div "Do not send to accounting integration Clear Save Submit" at bounding box center [285, 294] width 542 height 25
click at [268, 334] on div "Document name help Invoice - Galileo 003 25 - Rhu house.xlsx Invoice number (op…" at bounding box center [285, 247] width 542 height 487
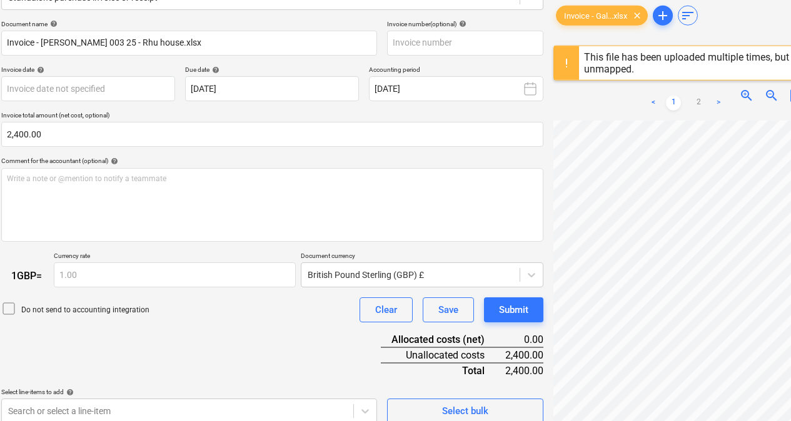
scroll to position [175, 18]
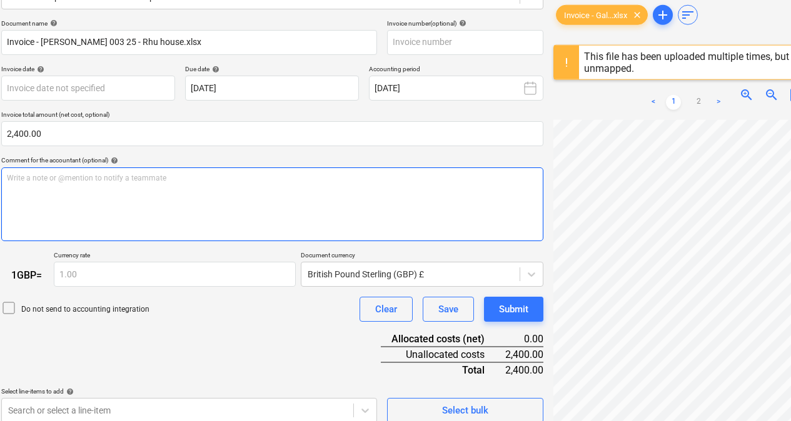
click at [189, 172] on div "Write a note or @mention to notify a teammate [PERSON_NAME]" at bounding box center [272, 205] width 542 height 74
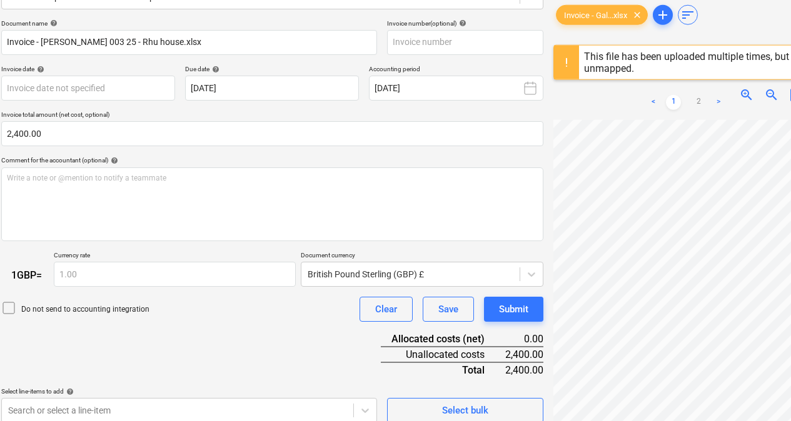
click at [489, 339] on div "Allocated costs (net)" at bounding box center [443, 339] width 124 height 15
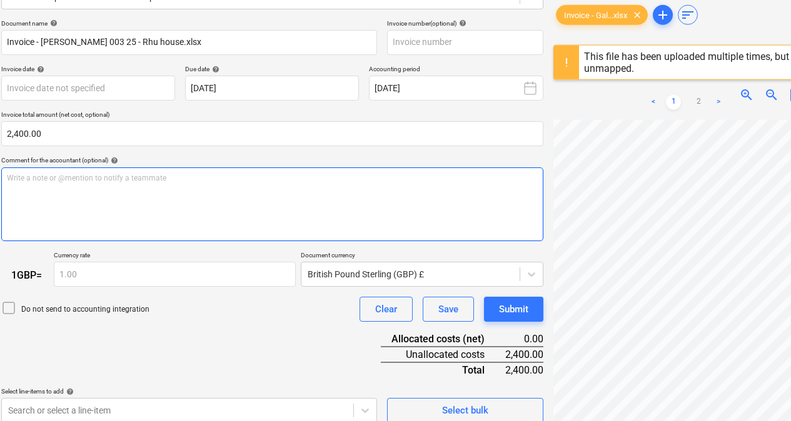
click at [129, 169] on div "Write a note or @mention to notify a teammate [PERSON_NAME]" at bounding box center [272, 205] width 542 height 74
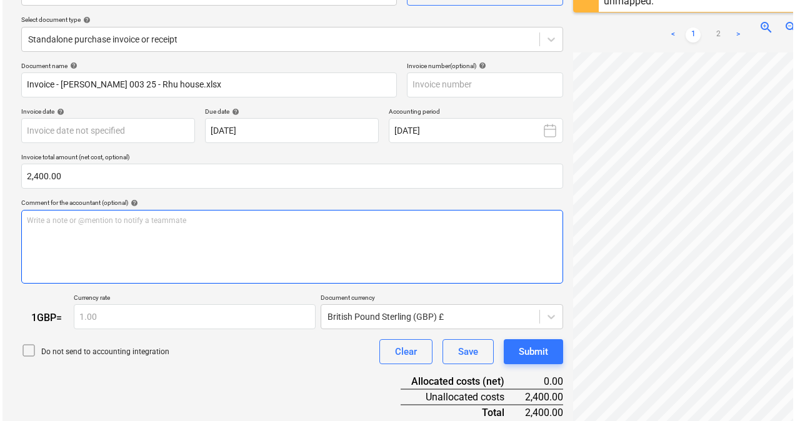
scroll to position [270, 0]
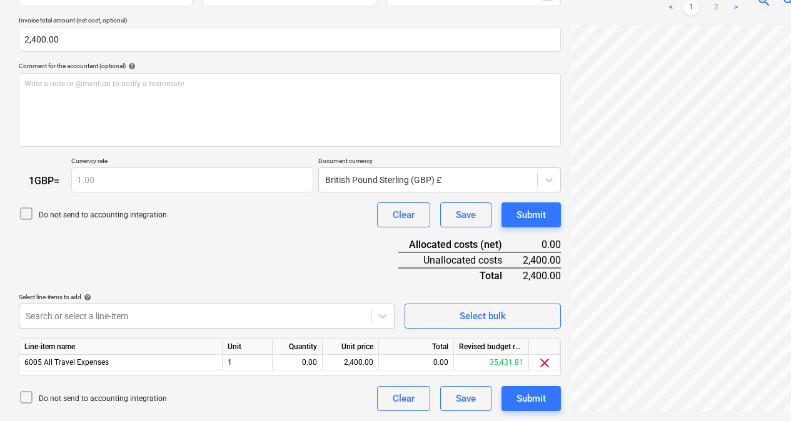
click at [420, 363] on div "0.00" at bounding box center [416, 363] width 75 height 16
click at [298, 360] on div "0.00" at bounding box center [297, 363] width 39 height 16
type input "1"
click at [263, 274] on div "Document name help Invoice - Galileo 003 25 - Rhu house.xlsx Invoice number (op…" at bounding box center [290, 168] width 542 height 487
click at [544, 223] on button "Submit" at bounding box center [530, 215] width 59 height 25
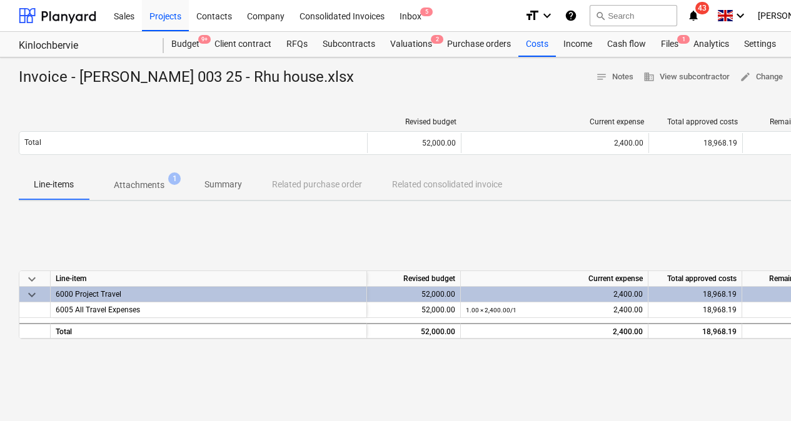
click at [544, 223] on div "keyboard_arrow_down Line-item Revised budget Current expense Total approved cos…" at bounding box center [428, 305] width 818 height 188
